Goal: Transaction & Acquisition: Purchase product/service

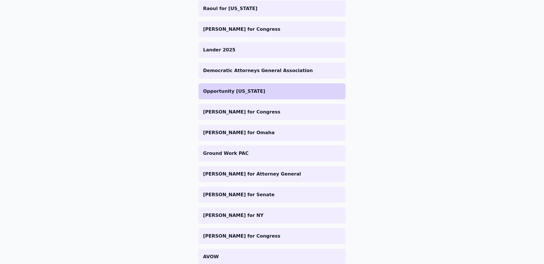
scroll to position [338, 0]
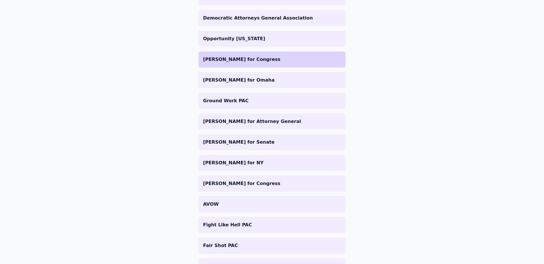
click at [245, 59] on p "[PERSON_NAME] for Congress" at bounding box center [272, 59] width 138 height 7
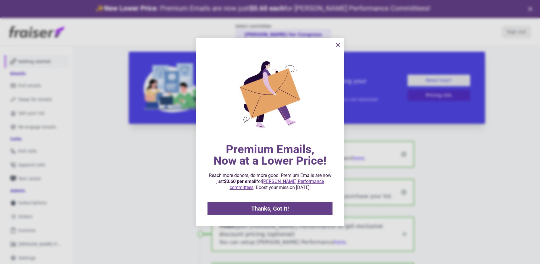
click at [337, 45] on icon "information" at bounding box center [338, 44] width 7 height 7
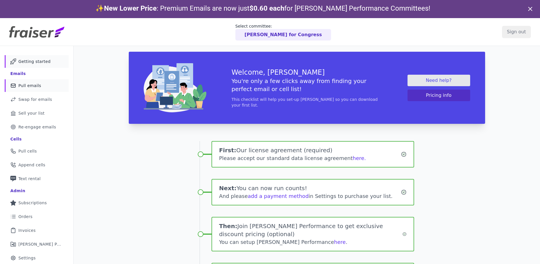
click at [30, 83] on span "Pull emails" at bounding box center [29, 86] width 23 height 6
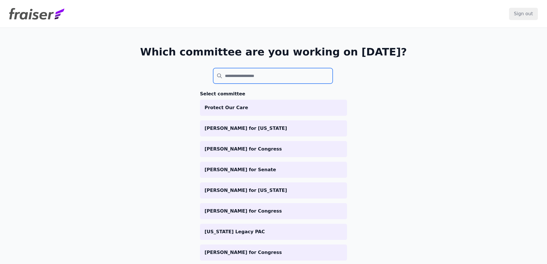
click at [244, 79] on input "search" at bounding box center [273, 76] width 120 height 16
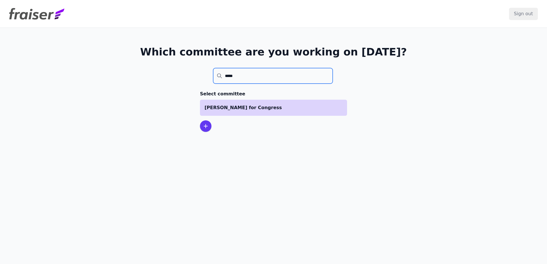
type input "*****"
click at [253, 105] on p "[PERSON_NAME] for Congress" at bounding box center [274, 107] width 138 height 7
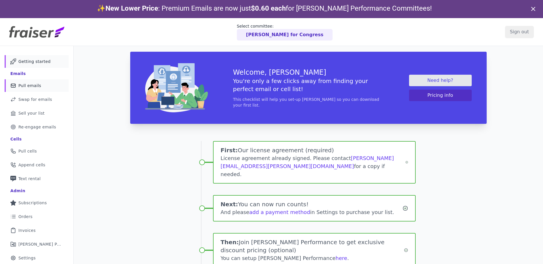
click at [39, 85] on link "Mail Icon Outline of a mail envelope Pull emails" at bounding box center [37, 85] width 64 height 13
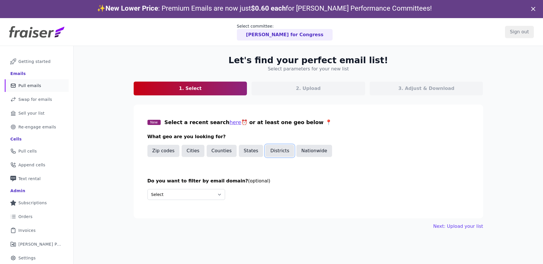
click at [280, 150] on button "Districts" at bounding box center [279, 151] width 29 height 12
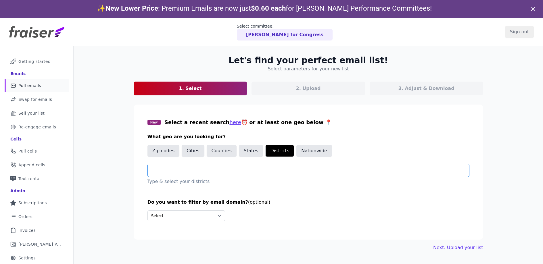
click at [183, 172] on input "text" at bounding box center [310, 170] width 317 height 7
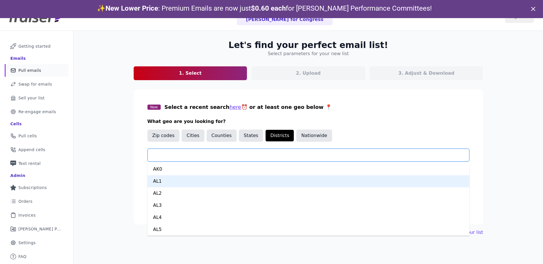
scroll to position [28, 0]
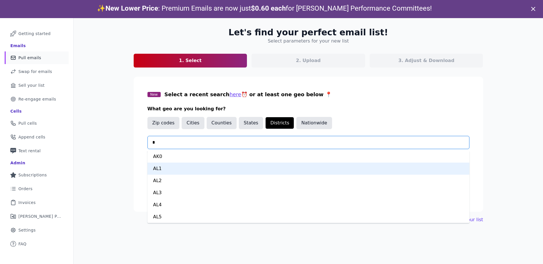
type input "**"
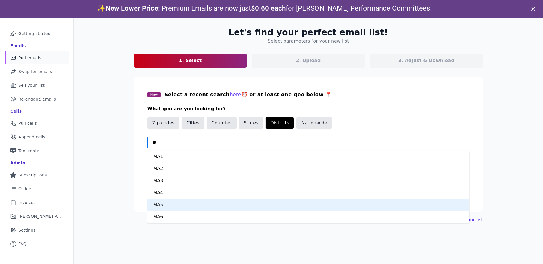
click at [171, 206] on div "MA5" at bounding box center [308, 205] width 322 height 12
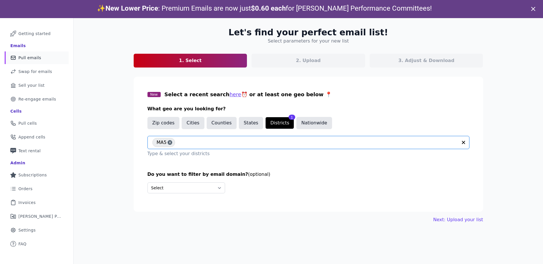
scroll to position [18, 0]
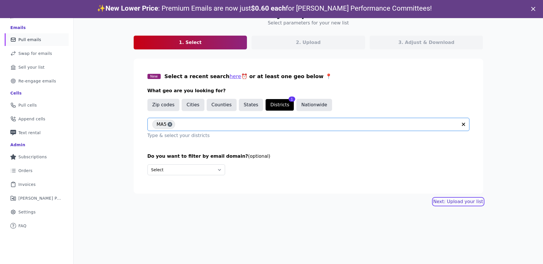
click at [445, 202] on link "Next: Upload your list" at bounding box center [458, 201] width 50 height 7
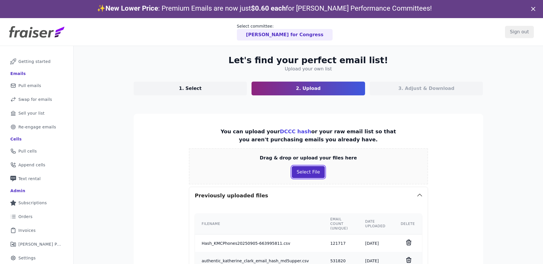
click at [309, 174] on button "Select File" at bounding box center [308, 172] width 33 height 12
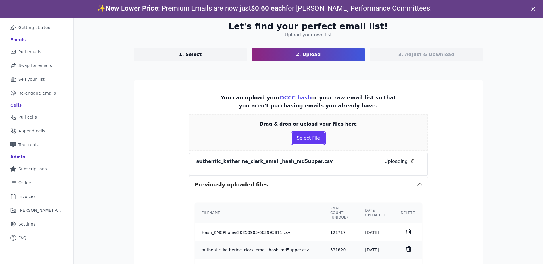
scroll to position [76, 0]
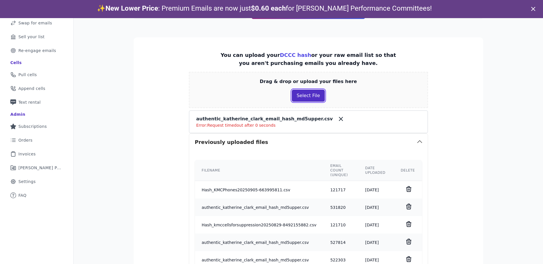
click at [314, 94] on button "Select File" at bounding box center [308, 96] width 33 height 12
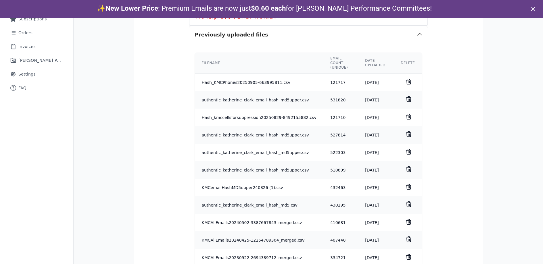
scroll to position [0, 0]
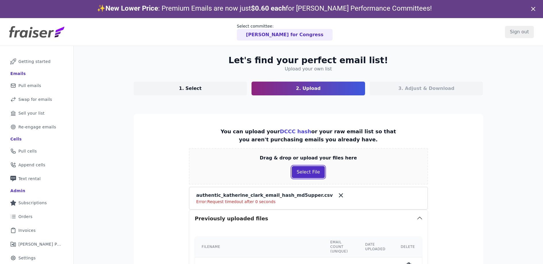
click at [303, 175] on button "Select File" at bounding box center [308, 172] width 33 height 12
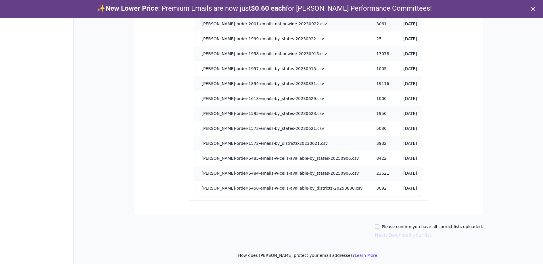
scroll to position [18, 0]
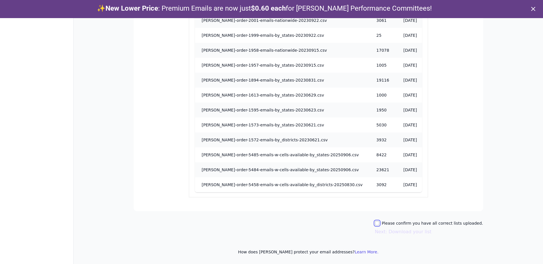
click at [379, 223] on input "Please confirm you have all correct lists uploaded." at bounding box center [377, 223] width 5 height 5
checkbox input "true"
click at [418, 232] on button "Next: Download your list" at bounding box center [403, 232] width 57 height 7
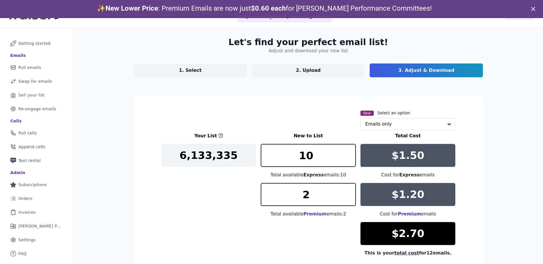
click at [188, 72] on p "1. Select" at bounding box center [190, 70] width 23 height 7
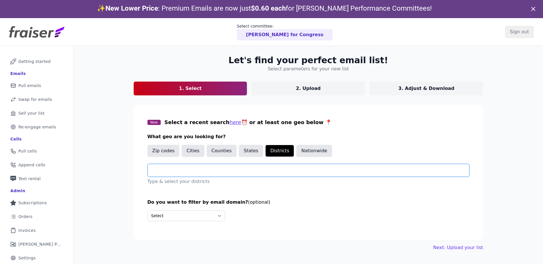
click at [169, 171] on input "text" at bounding box center [310, 170] width 317 height 7
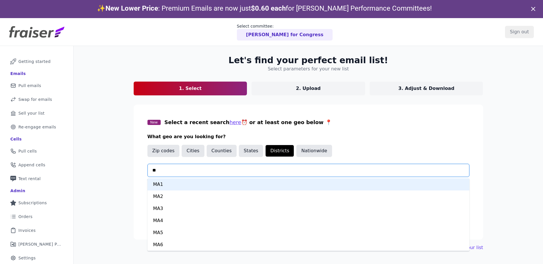
type input "**"
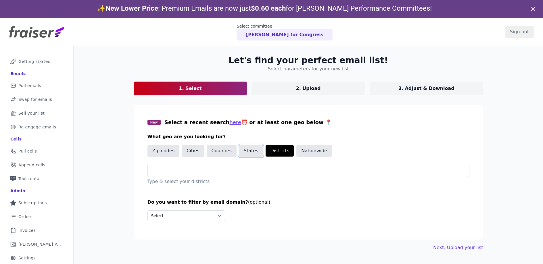
click at [245, 156] on button "States" at bounding box center [251, 151] width 24 height 12
click at [193, 175] on div at bounding box center [310, 170] width 317 height 13
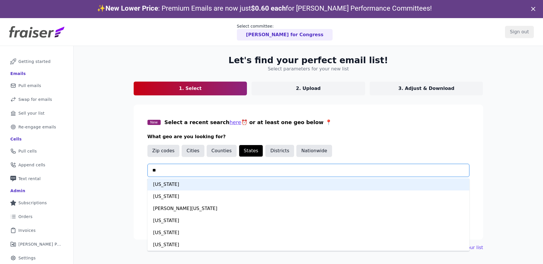
type input "***"
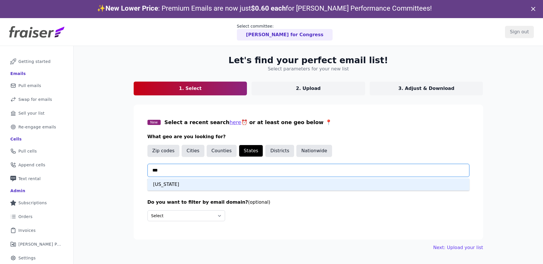
drag, startPoint x: 206, startPoint y: 189, endPoint x: 204, endPoint y: 191, distance: 3.2
click at [206, 189] on div "Massachusetts" at bounding box center [308, 184] width 322 height 12
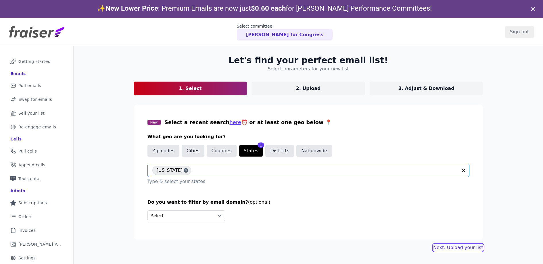
click at [464, 246] on link "Next: Upload your list" at bounding box center [458, 247] width 50 height 7
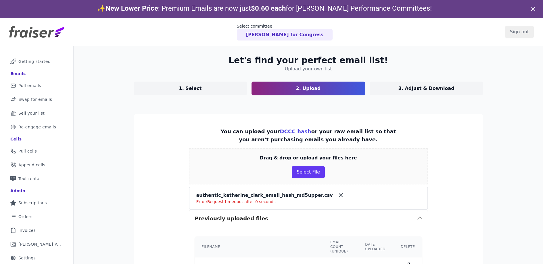
click at [339, 196] on icon at bounding box center [340, 195] width 3 height 3
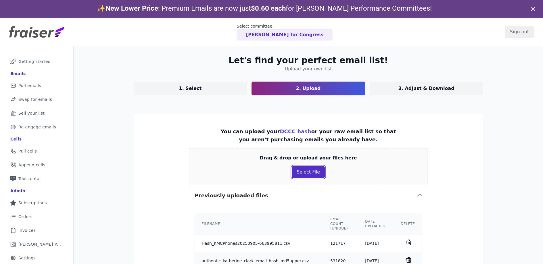
click at [310, 174] on button "Select File" at bounding box center [308, 172] width 33 height 12
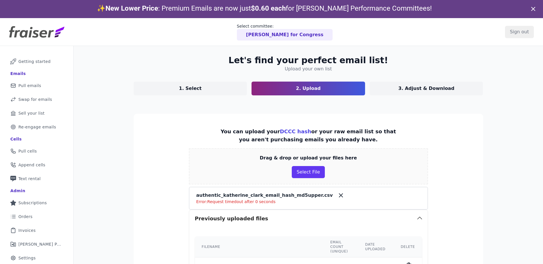
click at [337, 198] on icon at bounding box center [340, 195] width 7 height 7
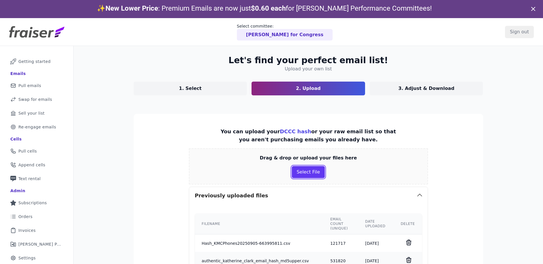
click at [315, 176] on button "Select File" at bounding box center [308, 172] width 33 height 12
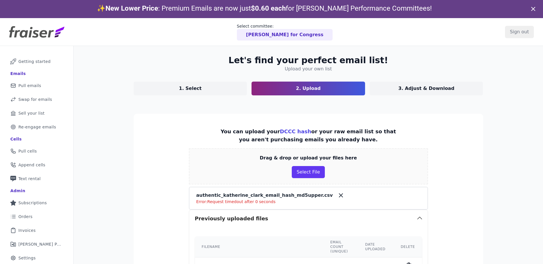
click at [337, 196] on icon at bounding box center [340, 195] width 7 height 7
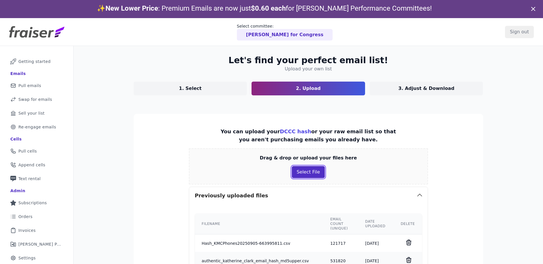
click at [312, 175] on button "Select File" at bounding box center [308, 172] width 33 height 12
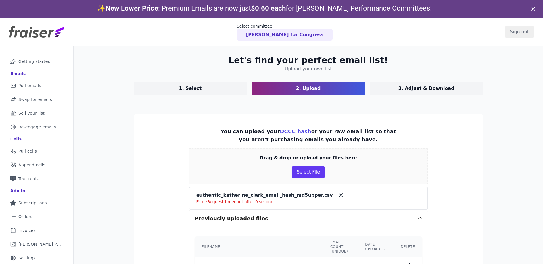
click at [339, 196] on icon at bounding box center [340, 195] width 3 height 3
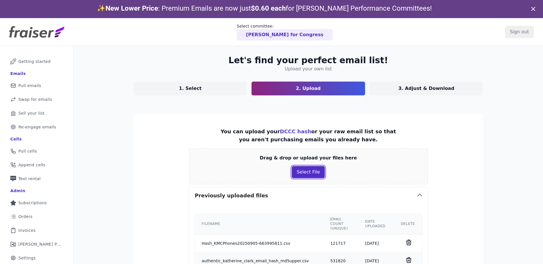
click at [312, 171] on button "Select File" at bounding box center [308, 172] width 33 height 12
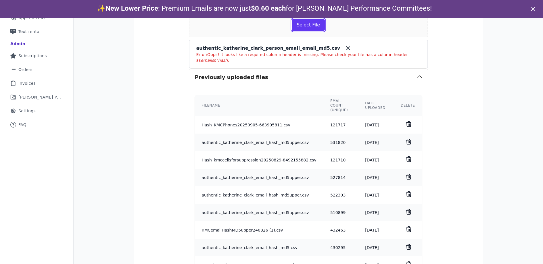
scroll to position [142, 0]
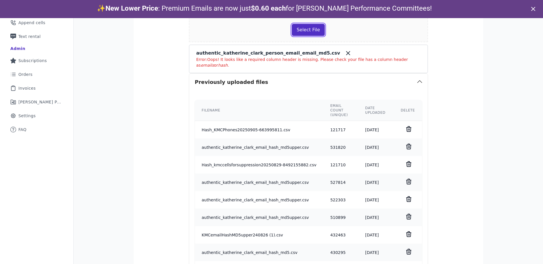
click at [301, 28] on button "Select File" at bounding box center [308, 30] width 33 height 12
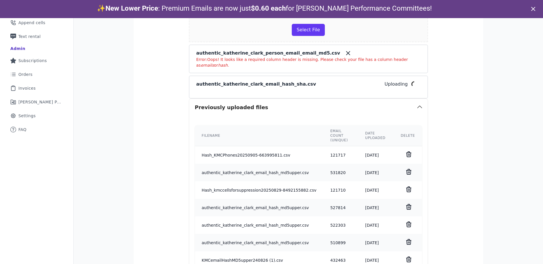
click at [346, 53] on icon at bounding box center [347, 52] width 3 height 3
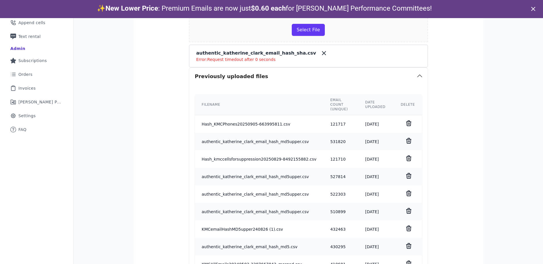
click at [320, 52] on icon at bounding box center [323, 53] width 7 height 7
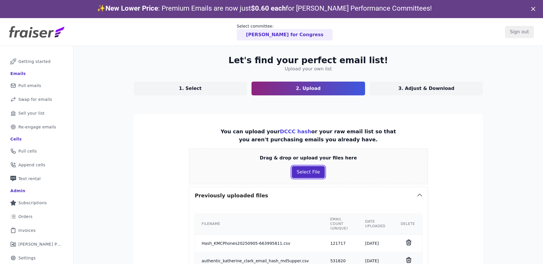
click at [303, 170] on button "Select File" at bounding box center [308, 172] width 33 height 12
